Goal: Check status: Check status

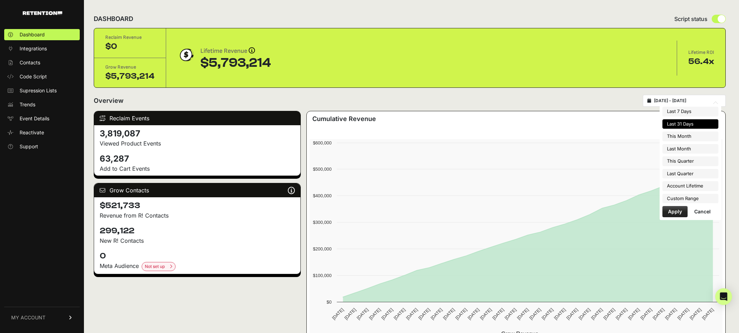
click at [708, 101] on input "[DATE] - [DATE]" at bounding box center [687, 101] width 67 height 6
type input "[DATE]"
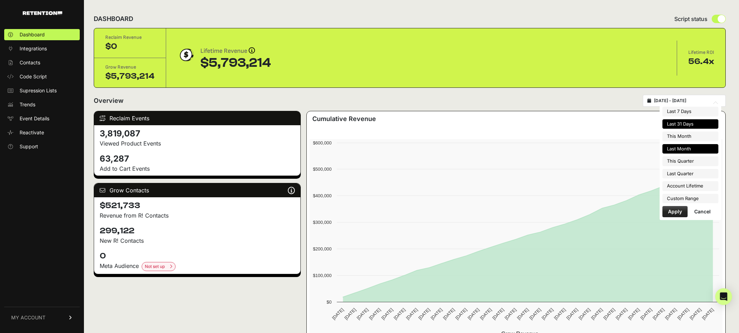
type input "[DATE]"
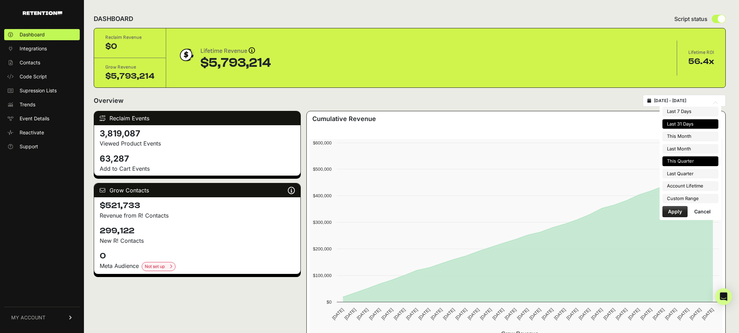
type input "[DATE]"
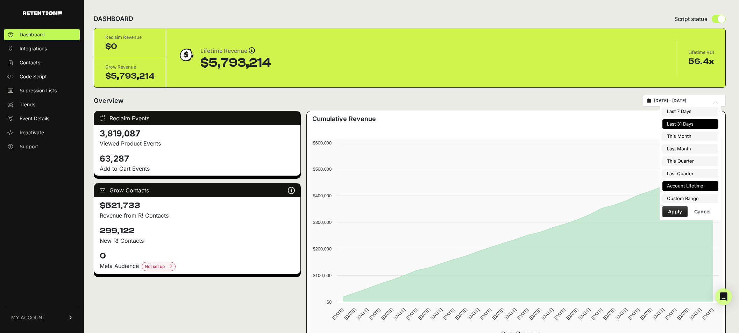
type input "[DATE]"
click at [681, 196] on li "Custom Range" at bounding box center [690, 199] width 56 height 10
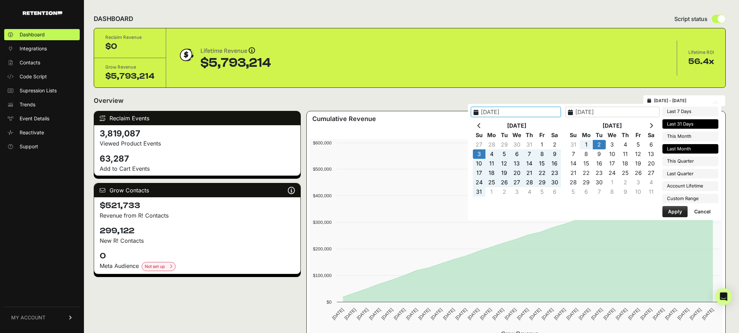
type input "[DATE]"
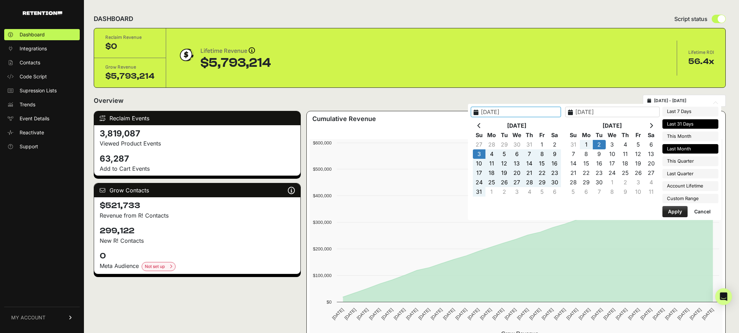
type input "[DATE]"
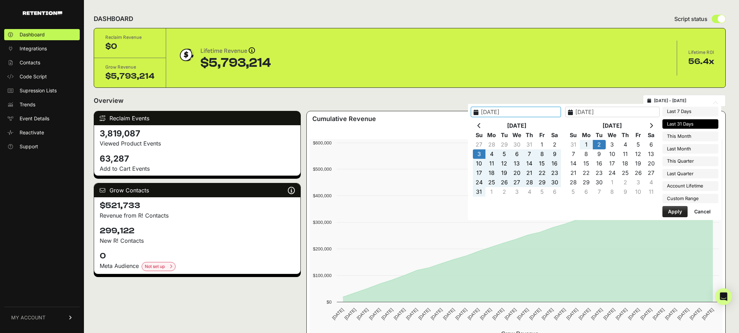
click at [464, 99] on div "Overview [DATE] - [DATE]" at bounding box center [410, 101] width 632 height 12
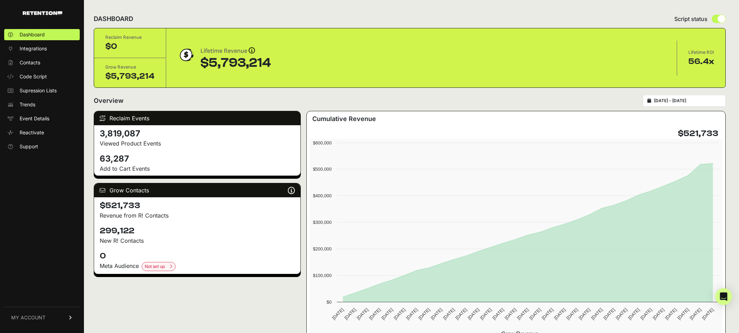
drag, startPoint x: 396, startPoint y: 101, endPoint x: 390, endPoint y: 101, distance: 5.9
click at [396, 101] on div "Overview [DATE] - [DATE]" at bounding box center [410, 101] width 632 height 12
click at [682, 104] on div "[DATE] - [DATE]" at bounding box center [683, 101] width 83 height 12
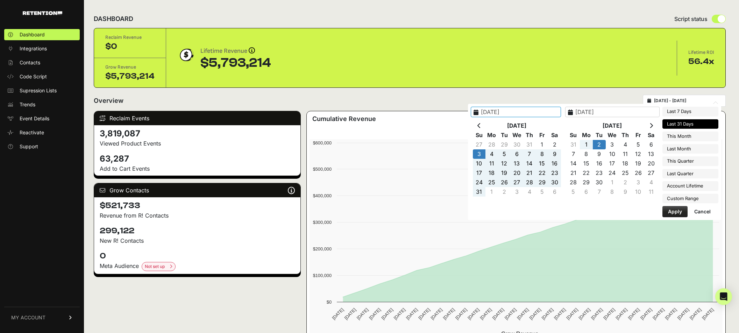
click at [696, 100] on input "[DATE] - [DATE]" at bounding box center [687, 101] width 67 height 6
type input "[DATE]"
click at [681, 186] on li "Account Lifetime" at bounding box center [690, 186] width 56 height 10
type input "[DATE] - [DATE]"
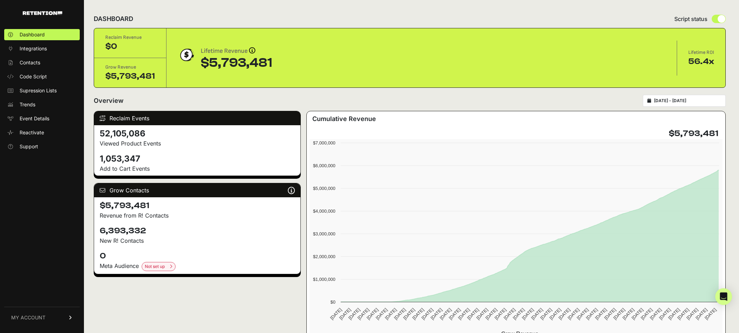
click at [304, 101] on div "Overview [DATE] - [DATE]" at bounding box center [410, 101] width 632 height 12
